Goal: Transaction & Acquisition: Purchase product/service

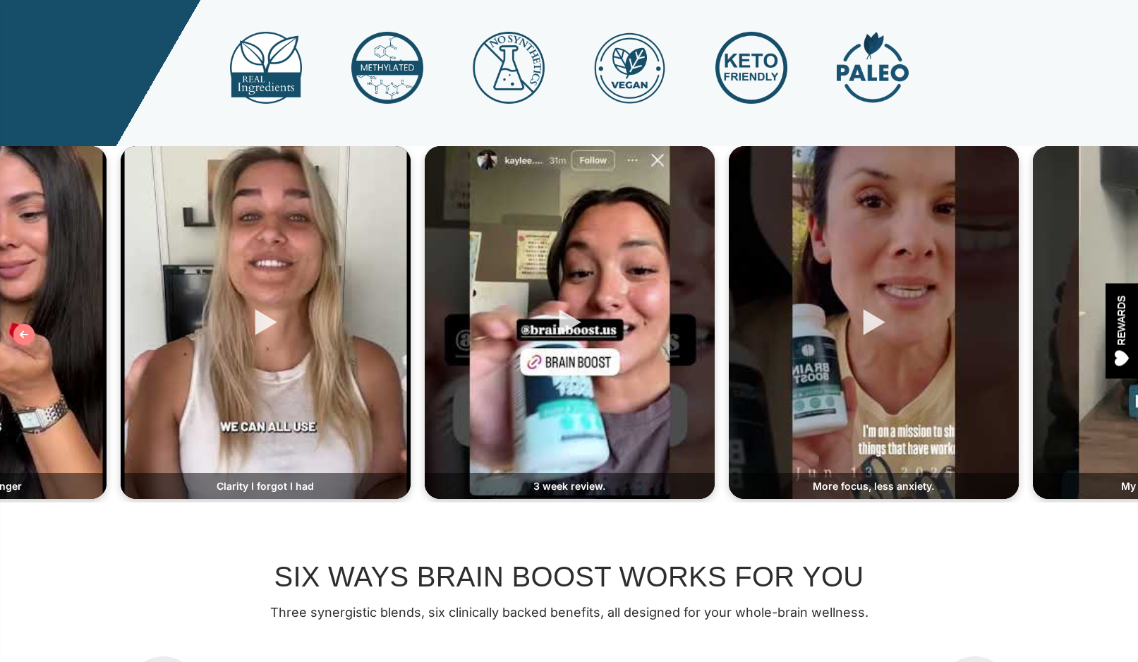
scroll to position [478, 0]
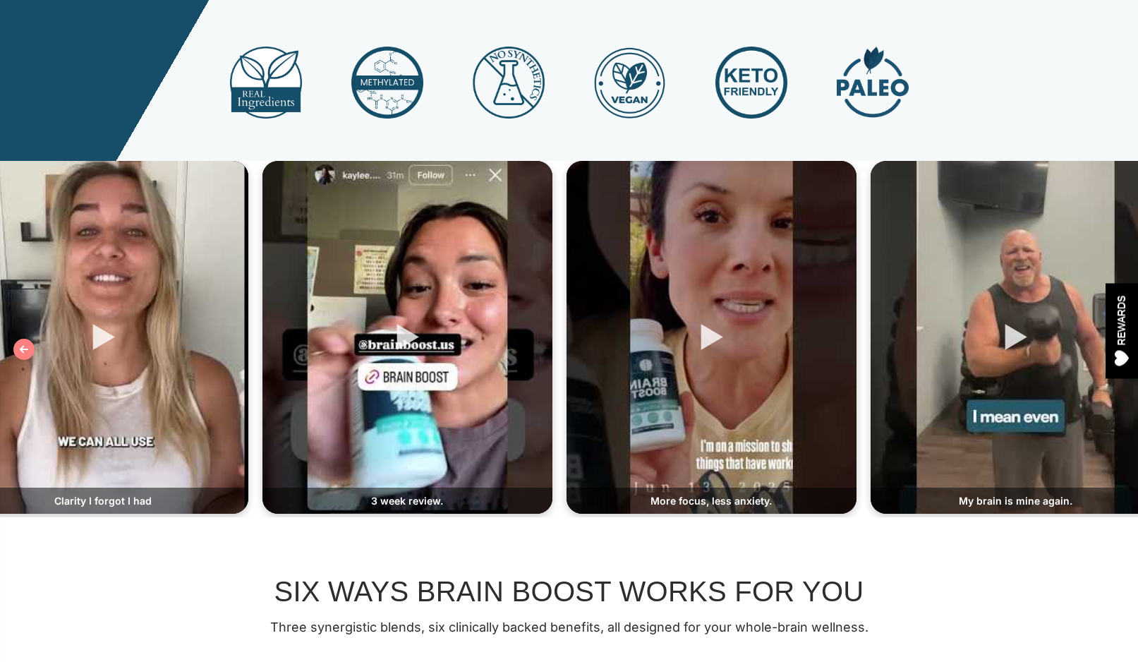
drag, startPoint x: 652, startPoint y: 286, endPoint x: 489, endPoint y: 291, distance: 163.1
click at [489, 291] on div at bounding box center [407, 337] width 290 height 353
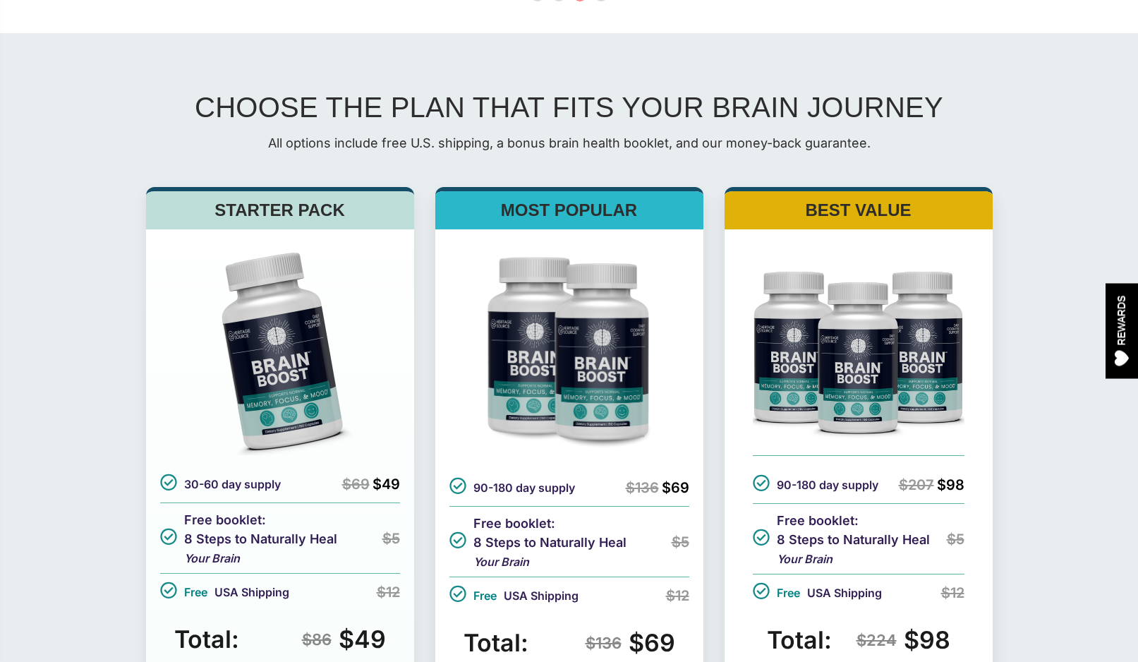
scroll to position [4372, 0]
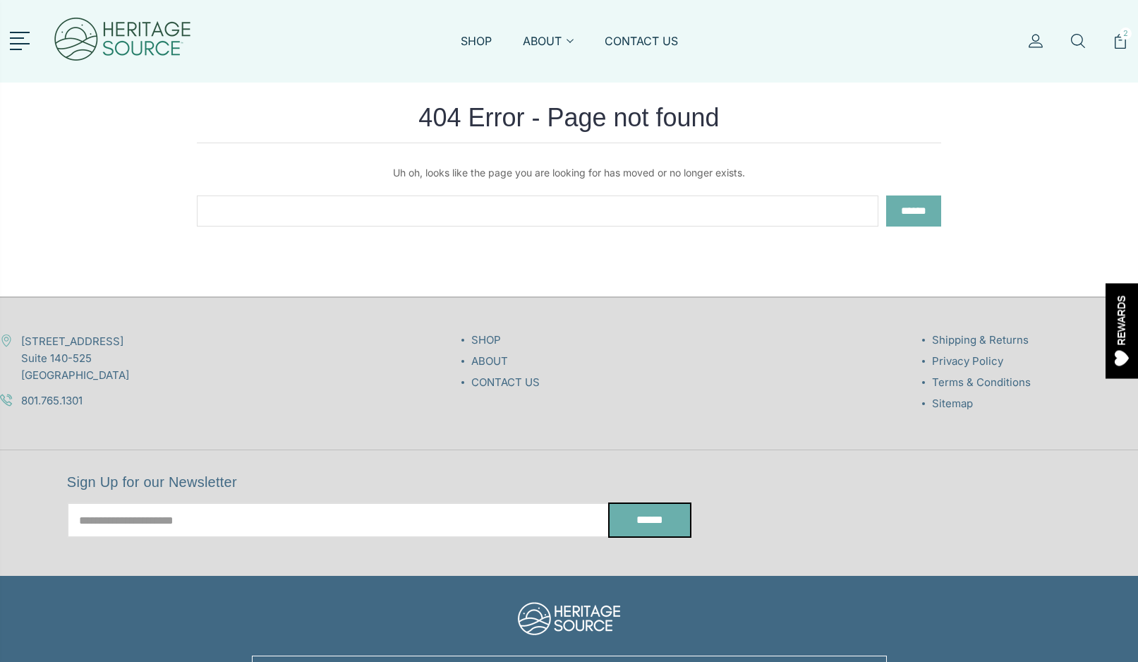
click at [125, 47] on img at bounding box center [122, 41] width 141 height 68
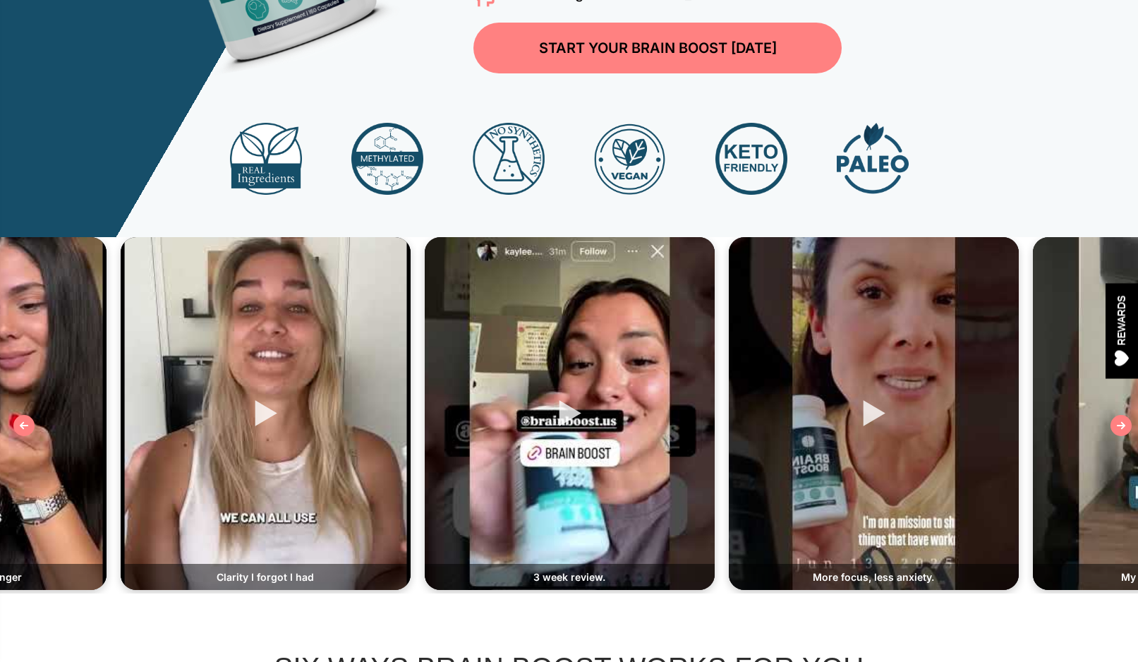
scroll to position [438, 0]
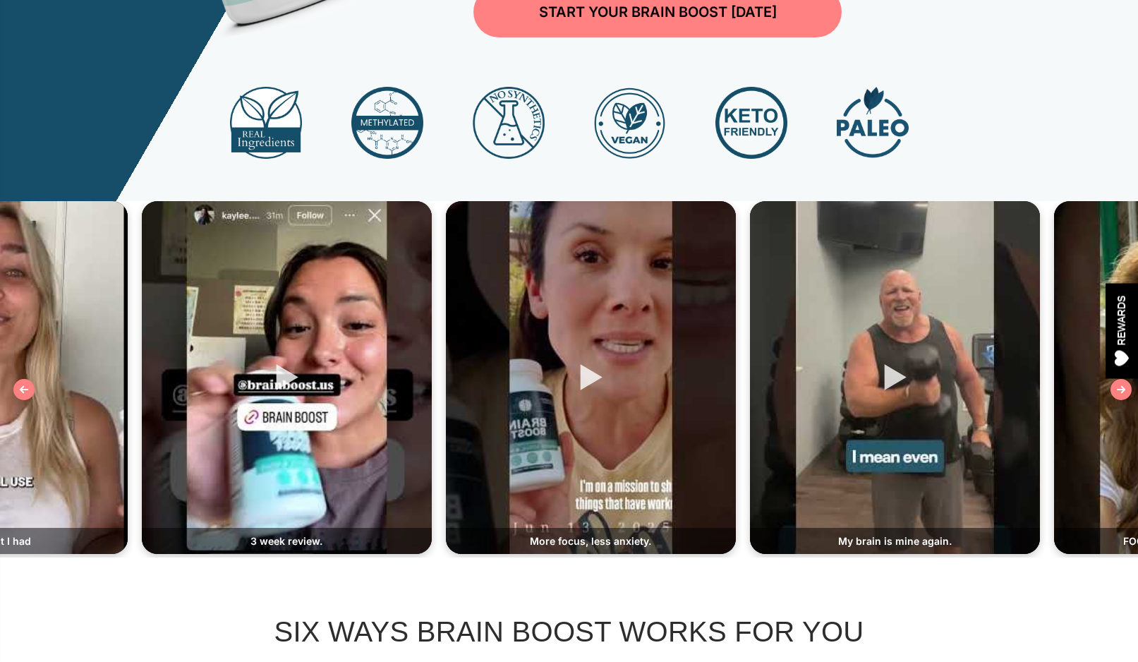
drag, startPoint x: 527, startPoint y: 287, endPoint x: 244, endPoint y: 287, distance: 282.9
click at [244, 287] on div at bounding box center [287, 377] width 290 height 353
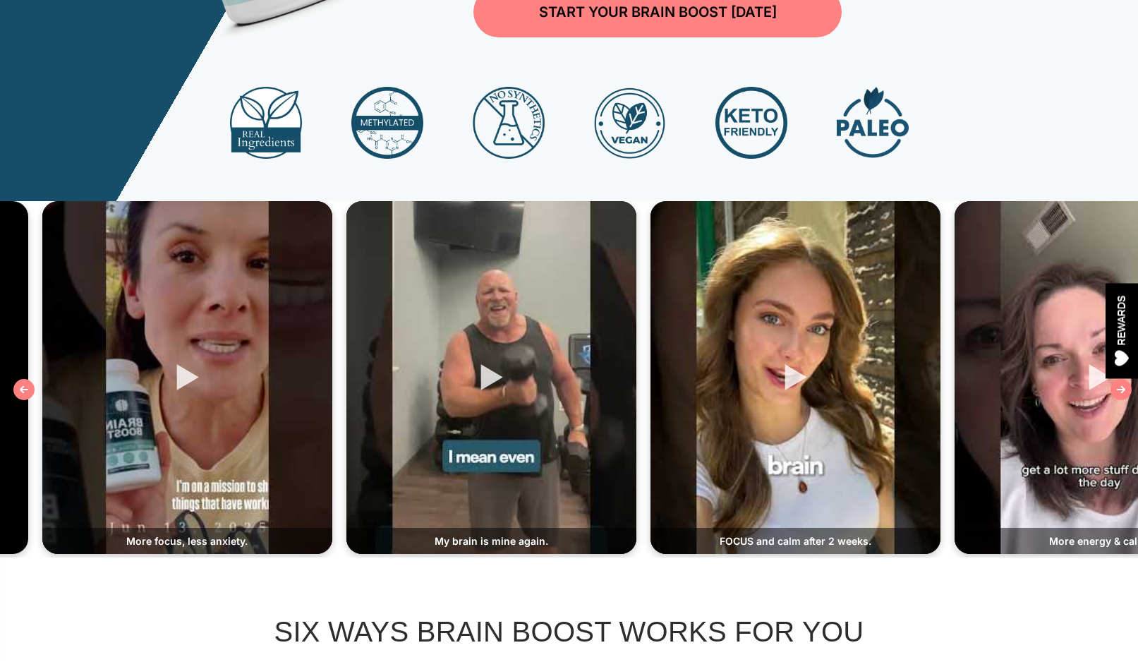
drag, startPoint x: 732, startPoint y: 311, endPoint x: 323, endPoint y: 320, distance: 408.6
click at [346, 320] on div at bounding box center [491, 377] width 290 height 353
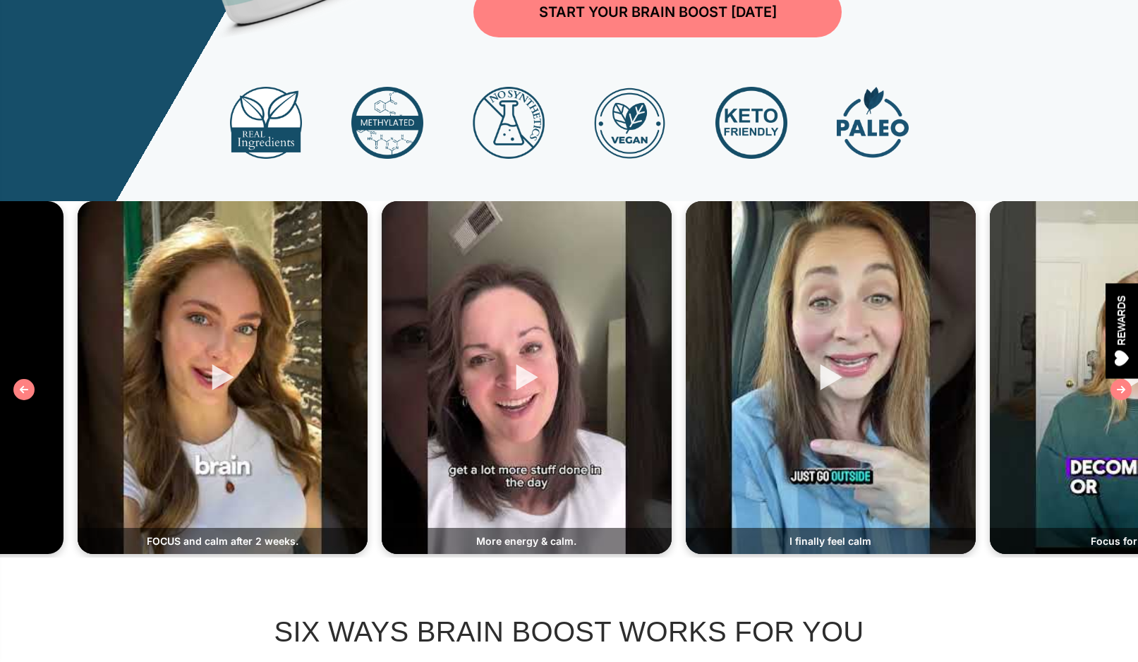
drag, startPoint x: 758, startPoint y: 305, endPoint x: 348, endPoint y: 300, distance: 409.9
click at [382, 300] on div at bounding box center [527, 377] width 290 height 353
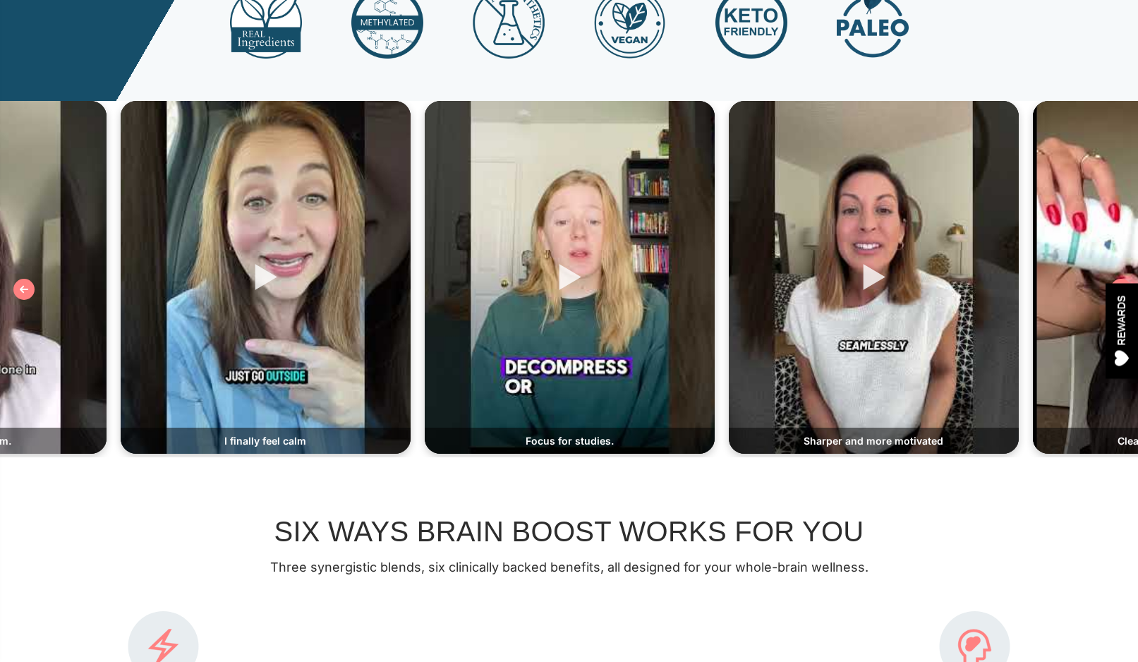
scroll to position [544, 0]
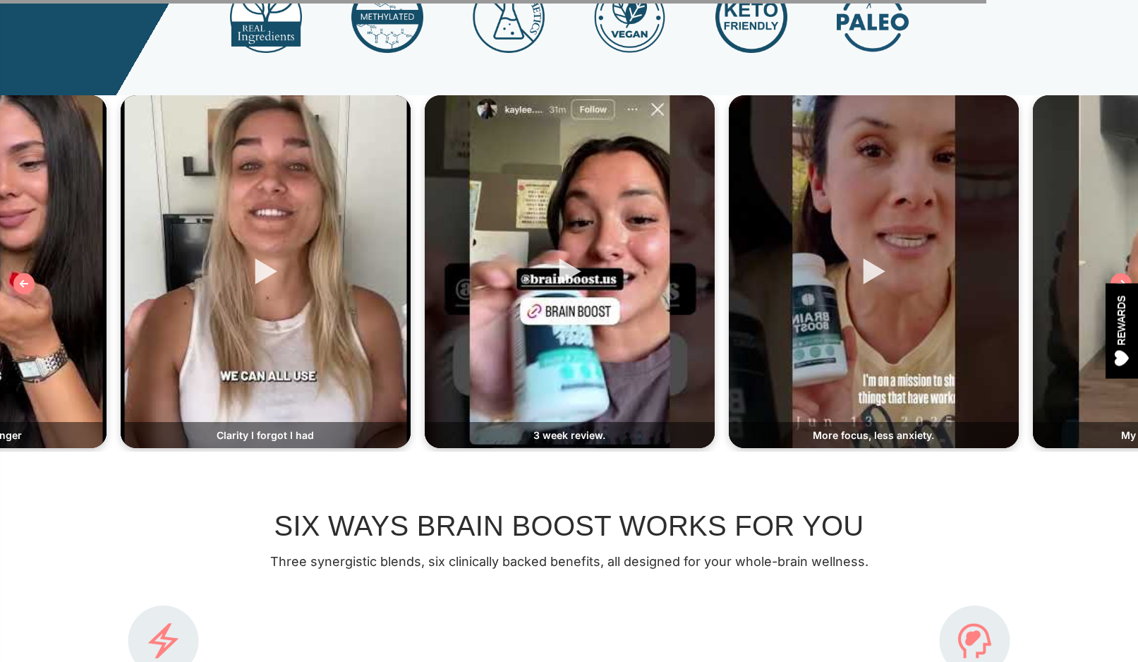
scroll to position [544, 0]
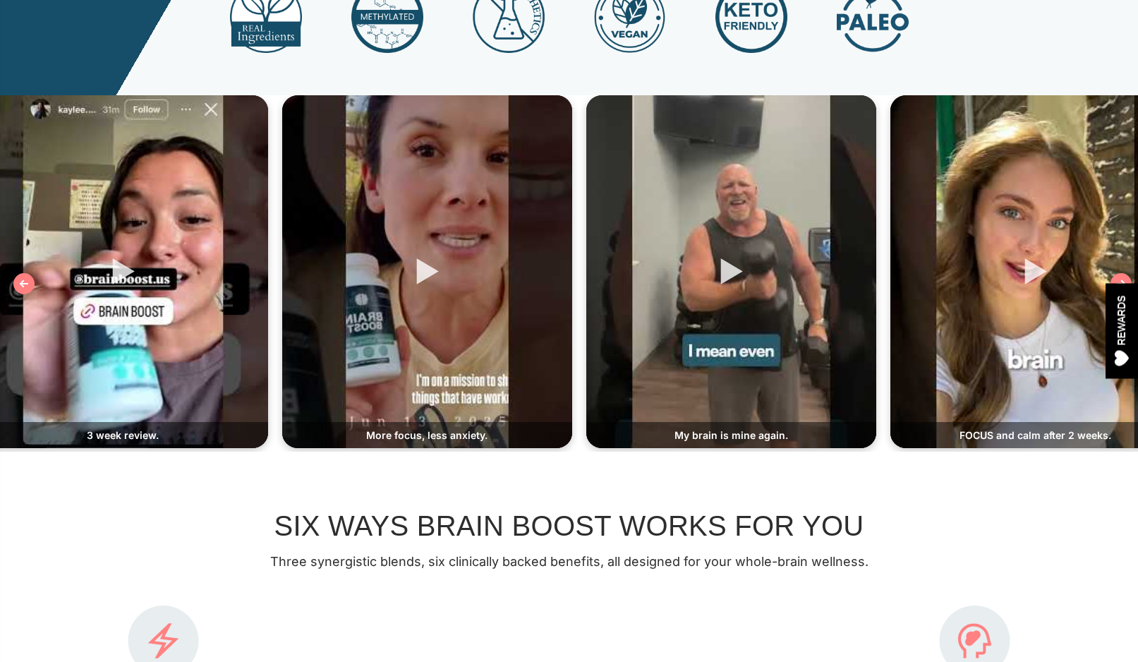
drag, startPoint x: 883, startPoint y: 318, endPoint x: 425, endPoint y: 377, distance: 462.4
click at [425, 377] on div at bounding box center [427, 271] width 290 height 353
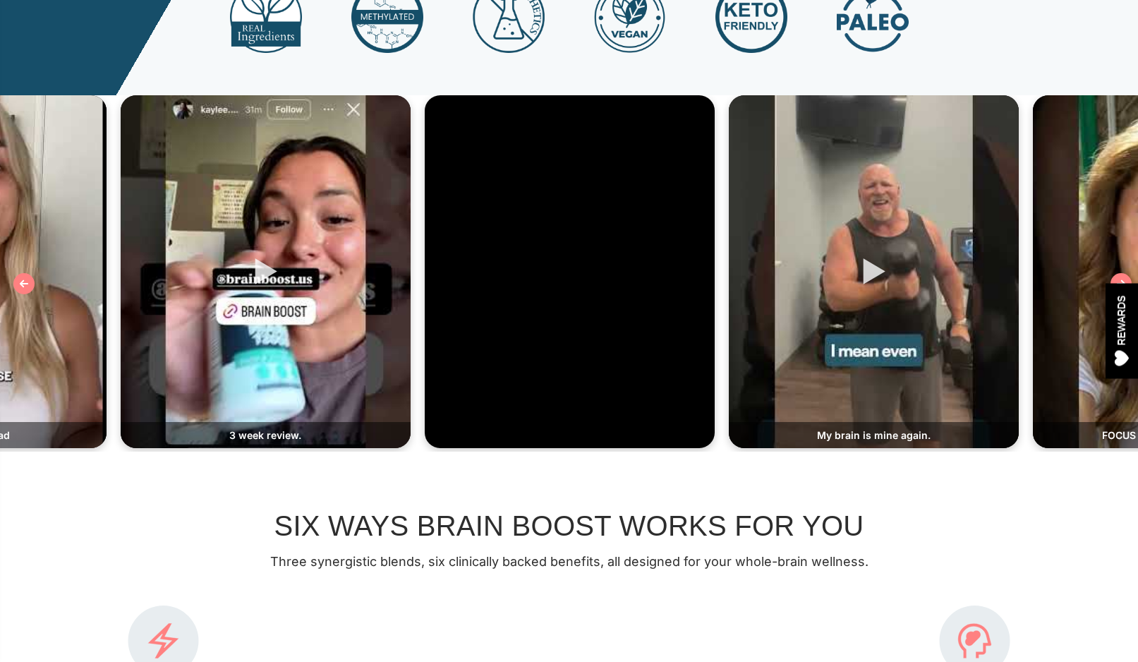
click at [315, 192] on div at bounding box center [266, 271] width 290 height 353
